Goal: Transaction & Acquisition: Purchase product/service

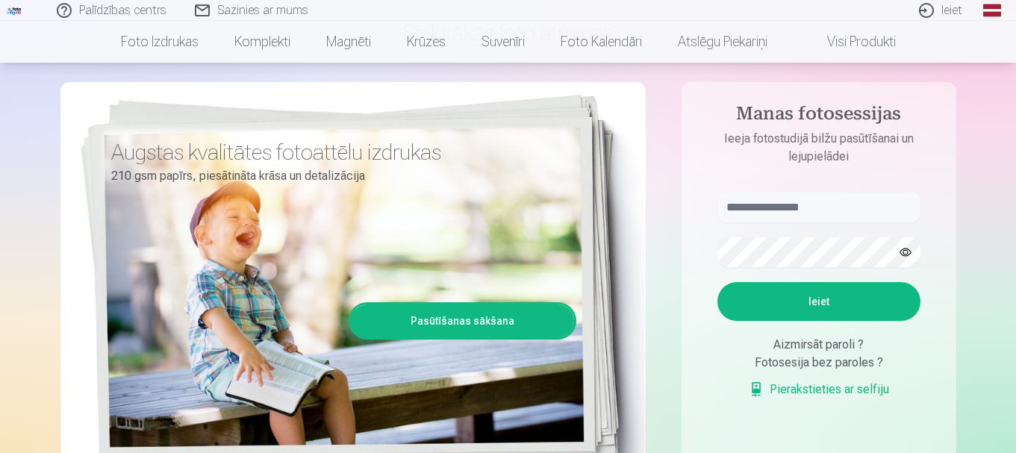
scroll to position [119, 0]
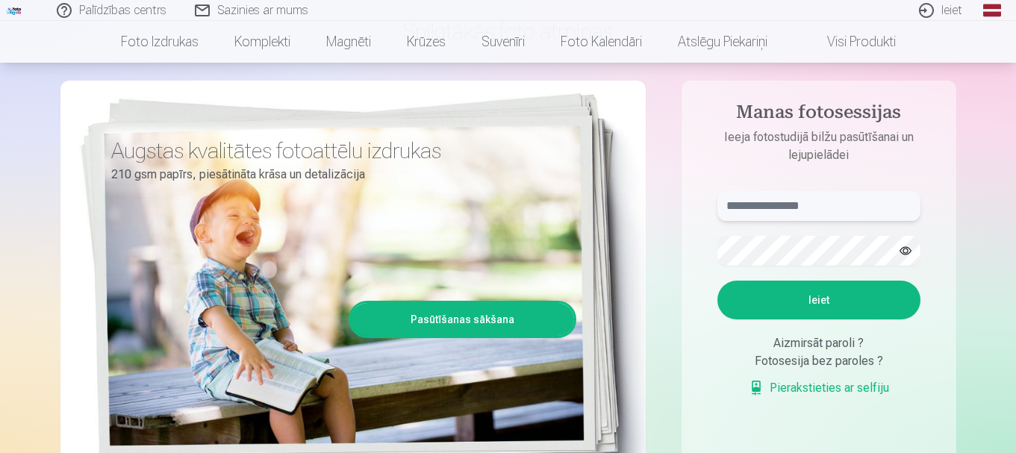
click at [847, 206] on input "text" at bounding box center [818, 206] width 203 height 30
type input "*"
type input "**********"
click at [812, 307] on button "Ieiet" at bounding box center [818, 300] width 203 height 39
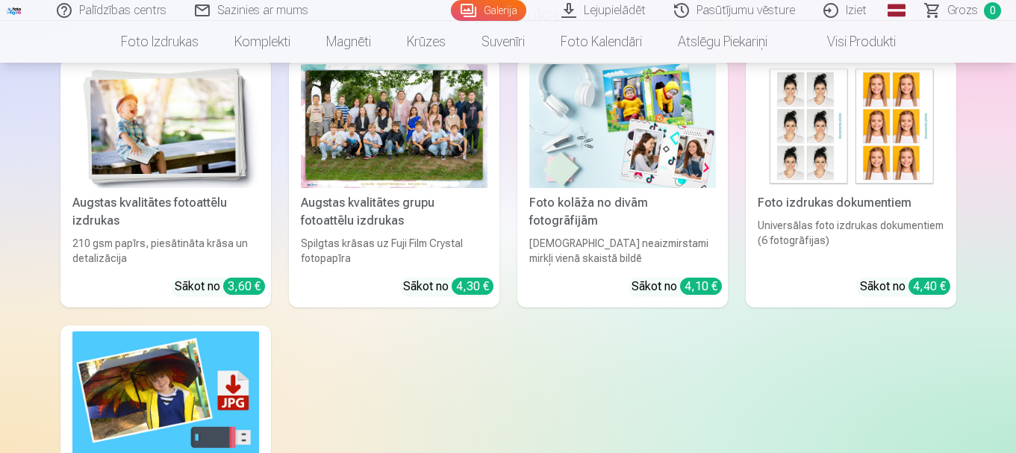
scroll to position [5693, 0]
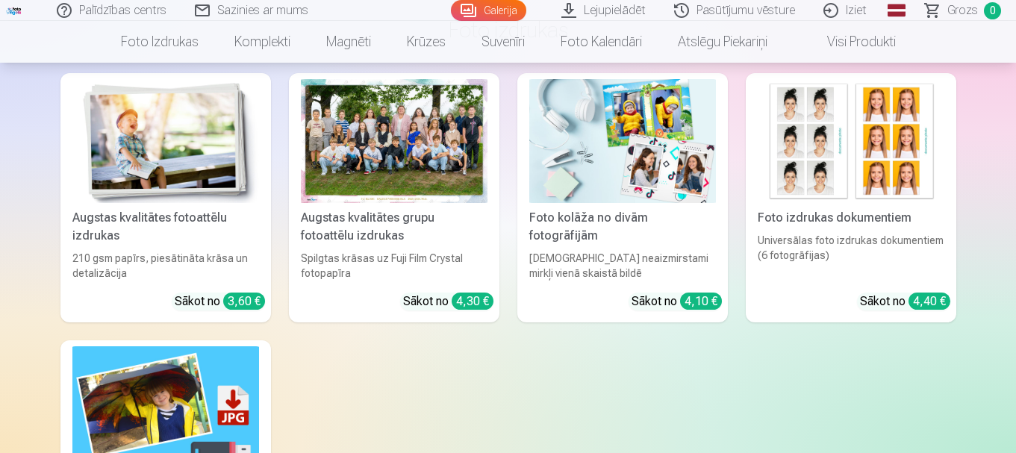
click at [334, 134] on div at bounding box center [394, 141] width 187 height 125
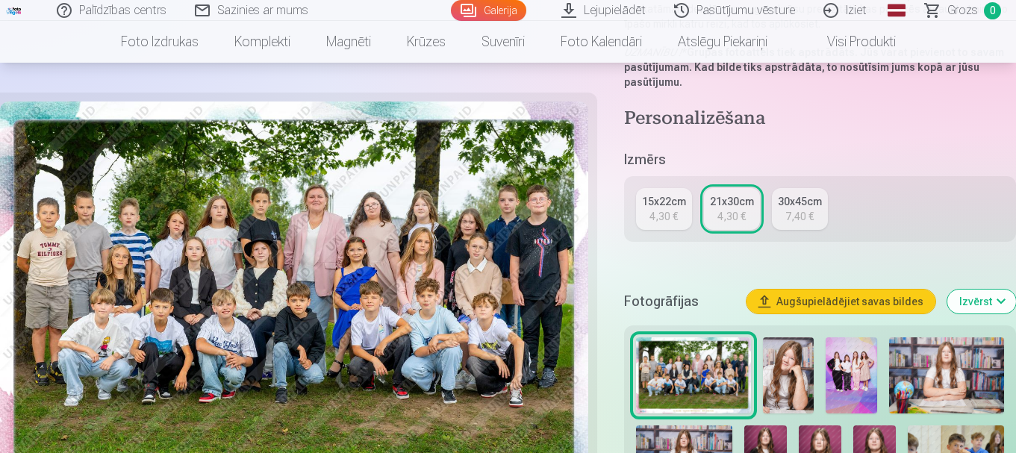
scroll to position [358, 0]
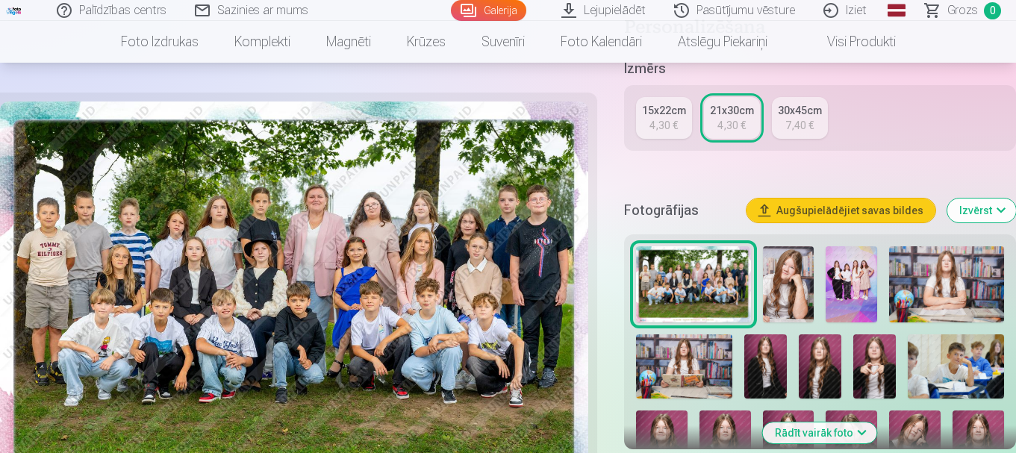
click at [783, 286] on img at bounding box center [789, 284] width 52 height 77
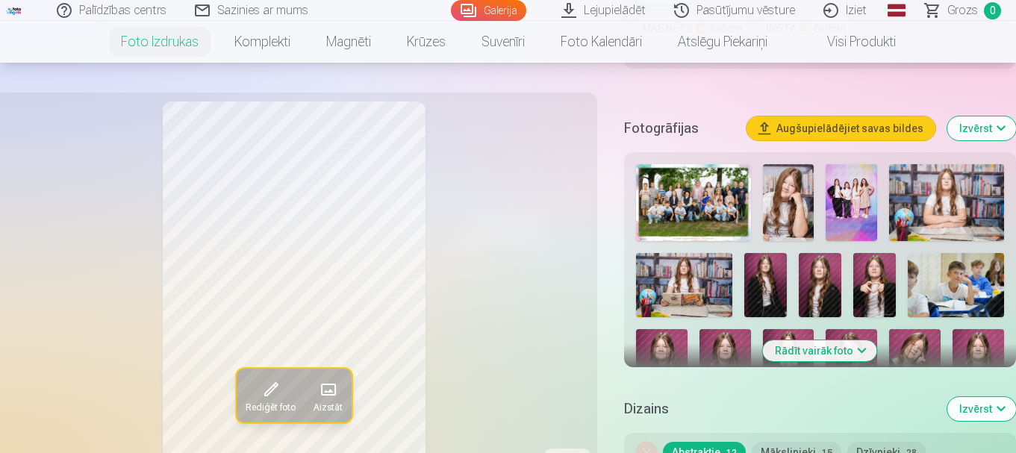
scroll to position [478, 0]
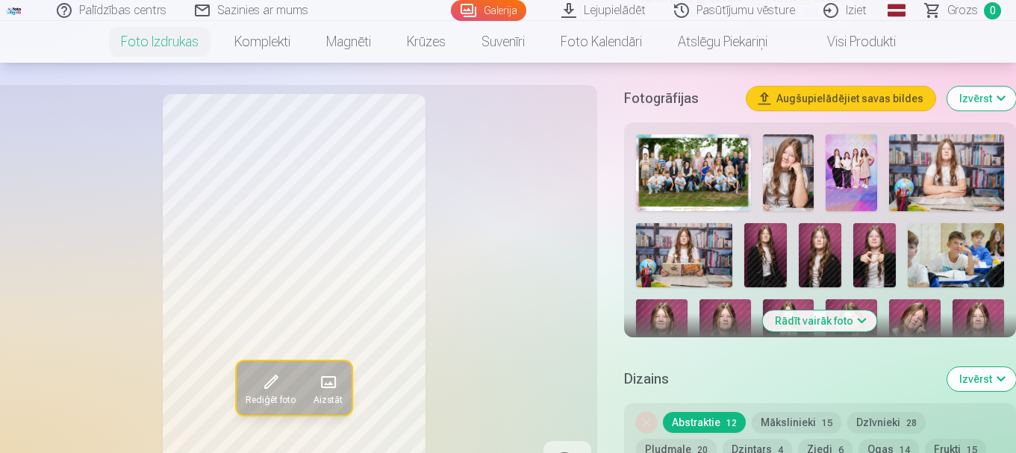
click at [856, 165] on img at bounding box center [852, 172] width 52 height 77
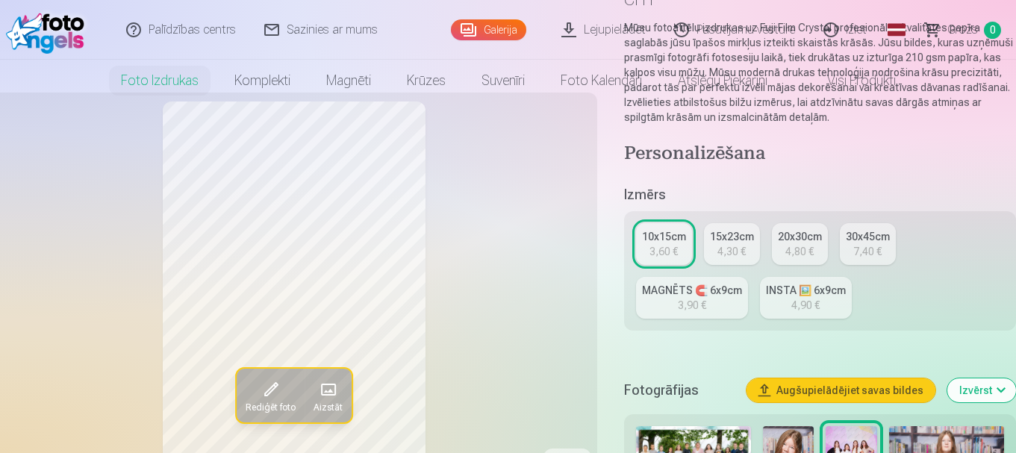
scroll to position [0, 0]
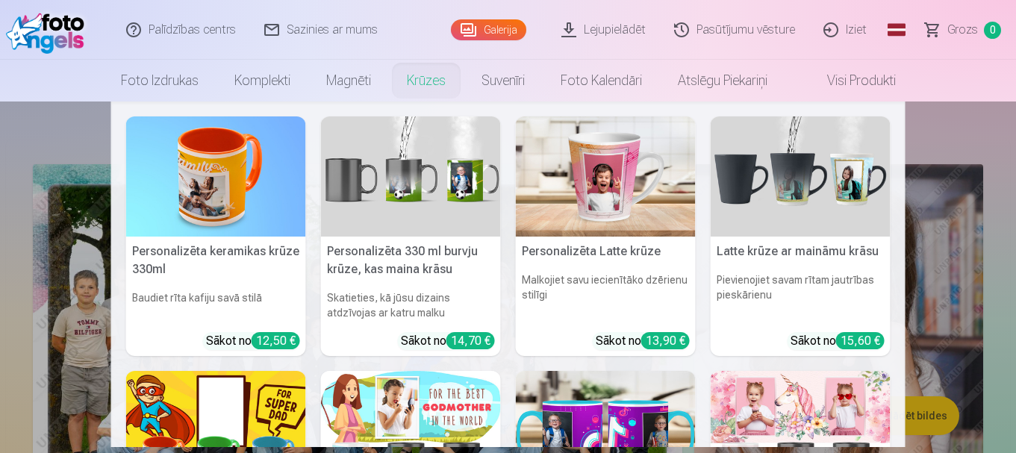
click at [410, 78] on link "Krūzes" at bounding box center [426, 81] width 75 height 42
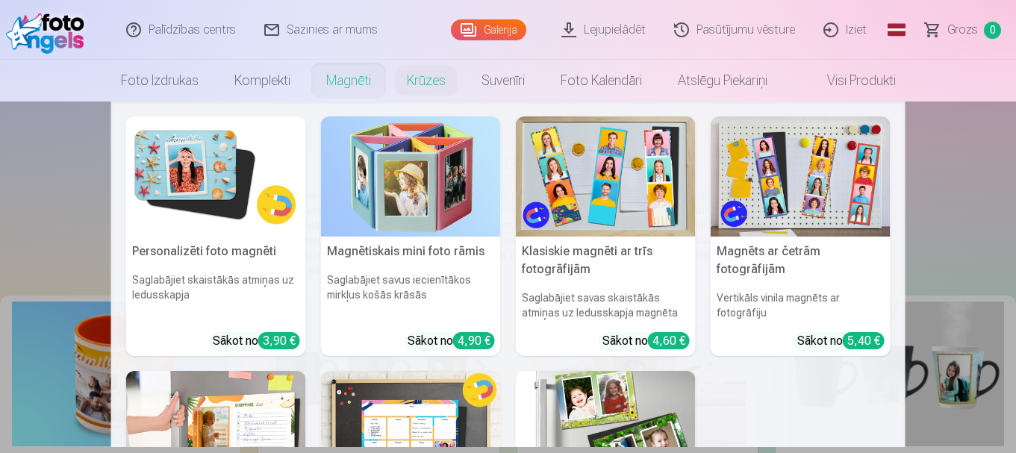
click at [355, 81] on link "Magnēti" at bounding box center [348, 81] width 81 height 42
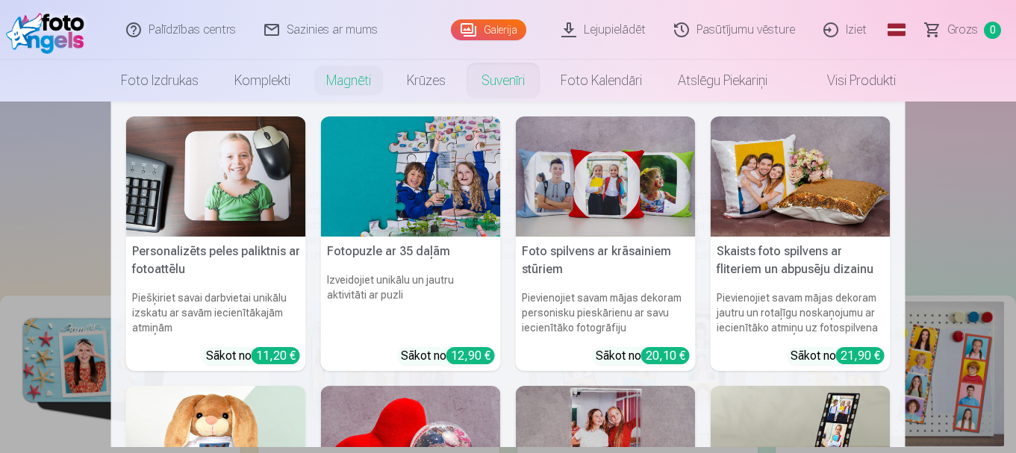
click at [495, 75] on link "Suvenīri" at bounding box center [503, 81] width 79 height 42
